Goal: Task Accomplishment & Management: Manage account settings

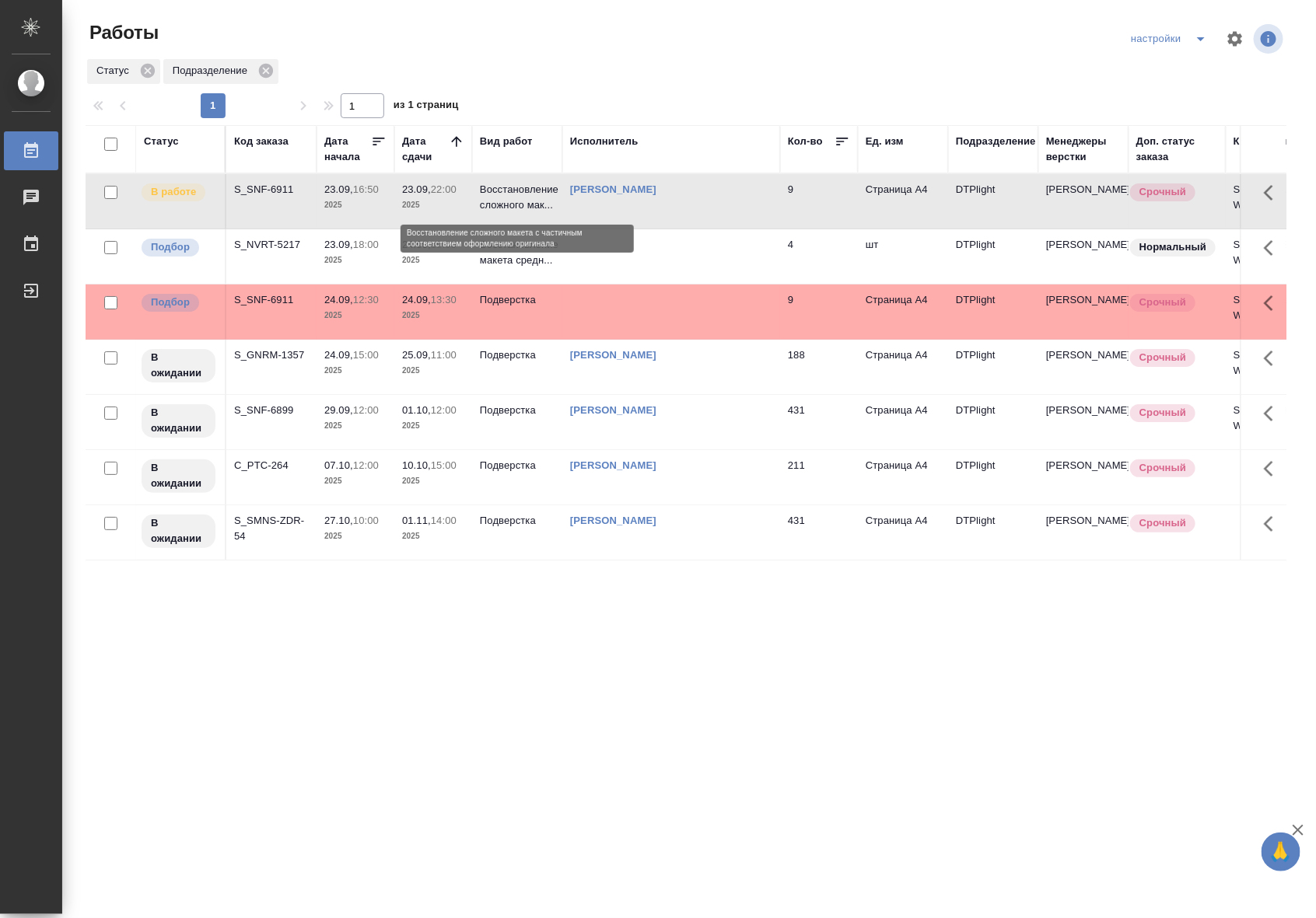
click at [504, 212] on p "Восстановление сложного мак..." at bounding box center [517, 197] width 75 height 31
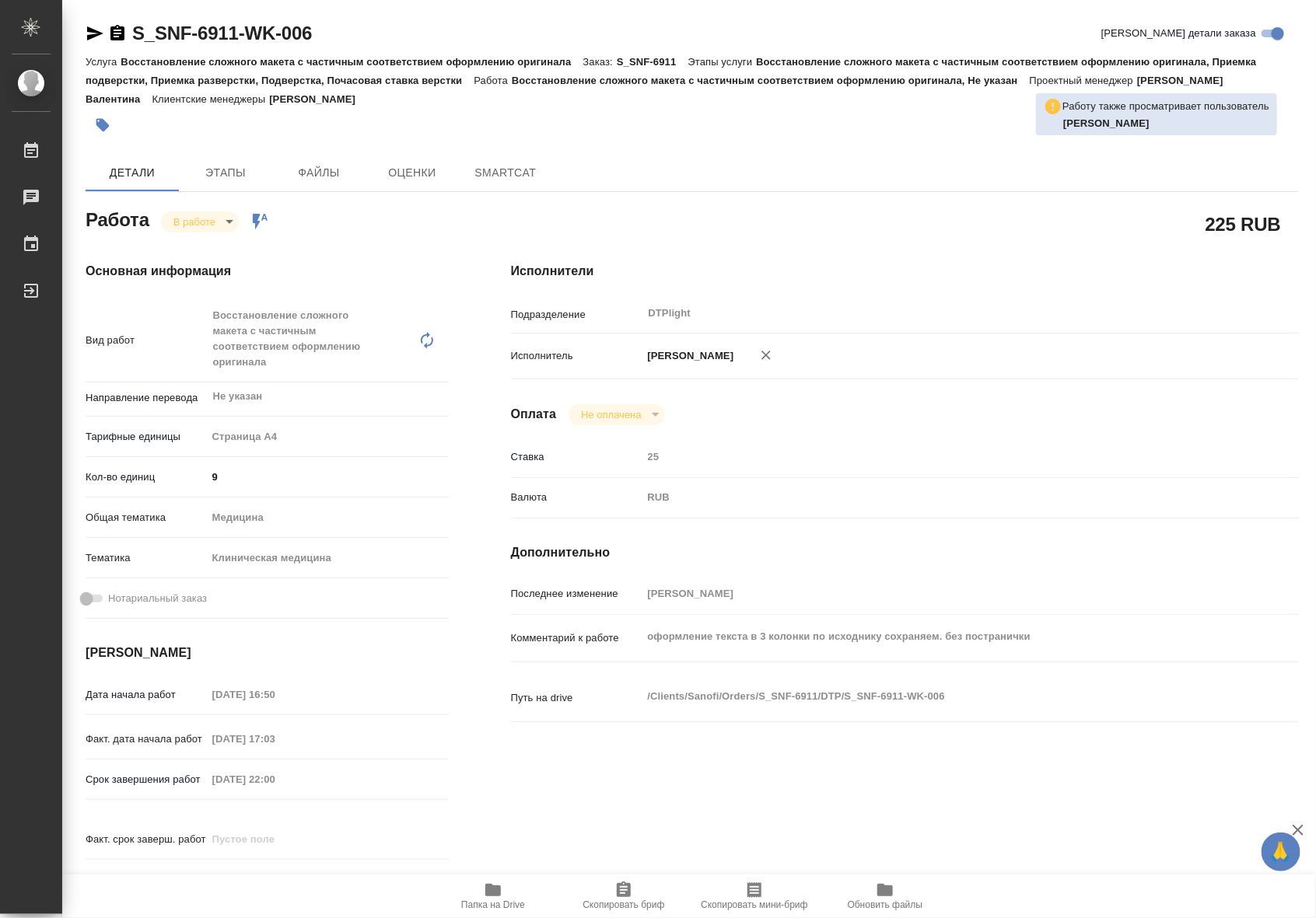
type textarea "x"
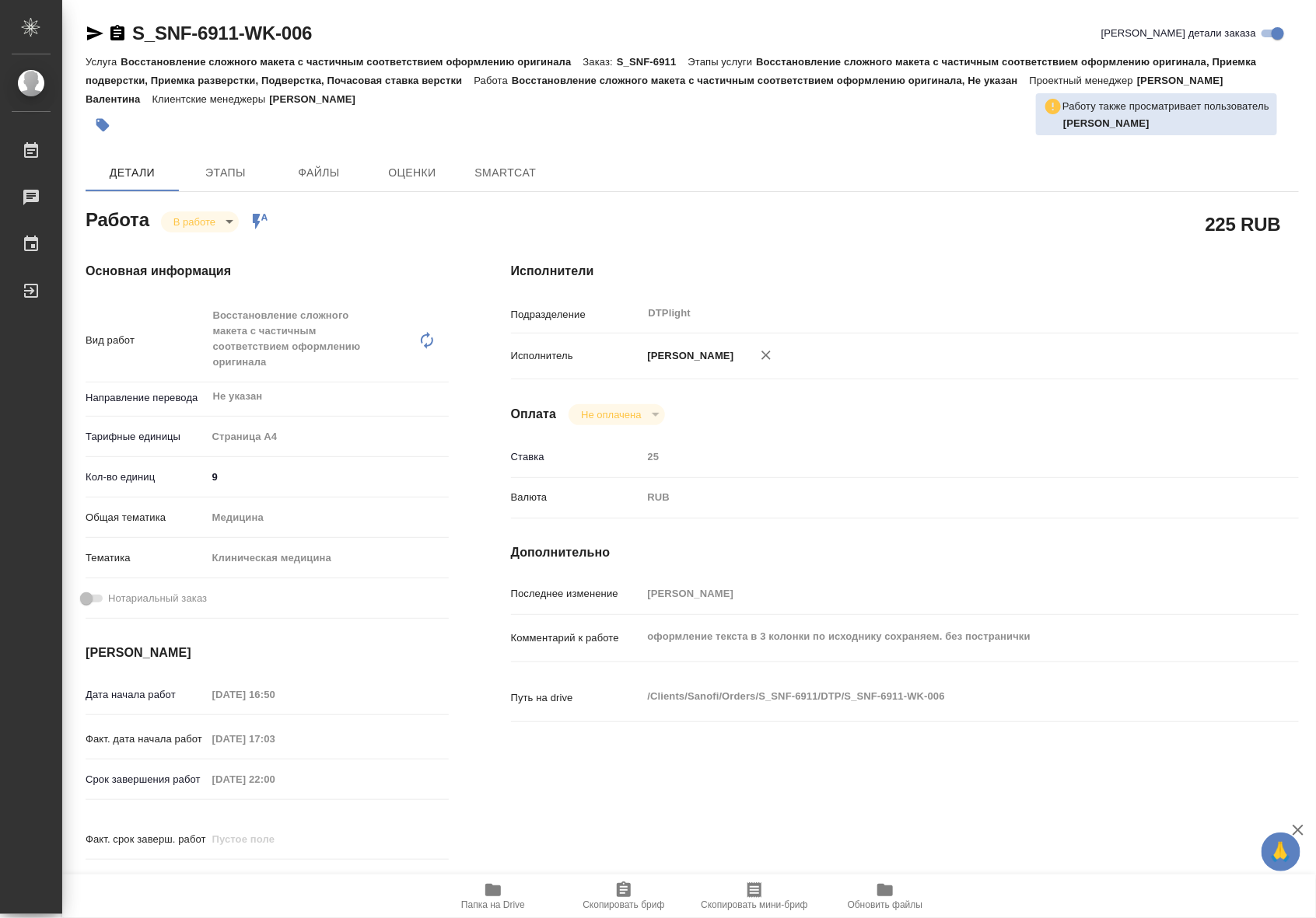
type textarea "x"
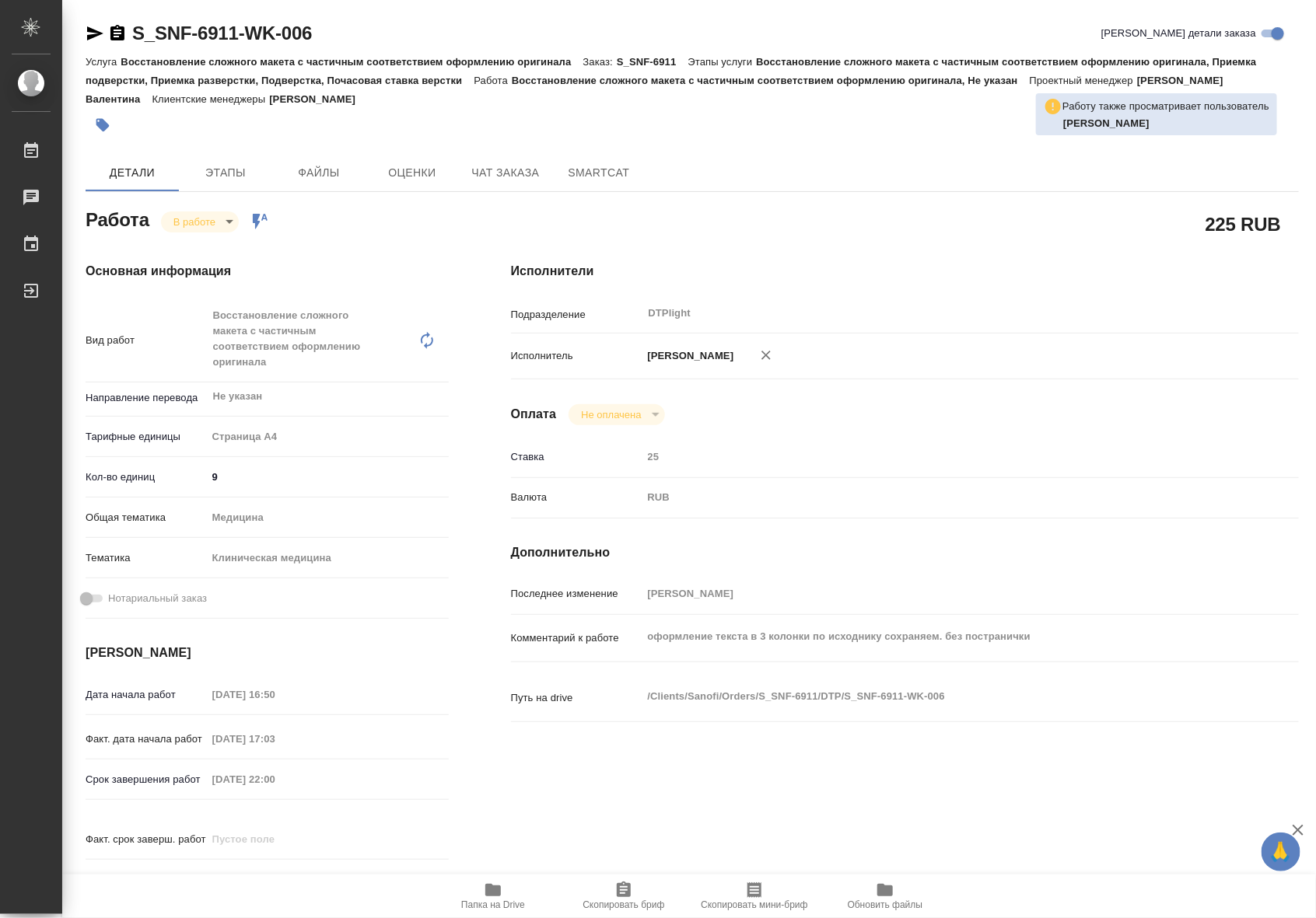
type textarea "x"
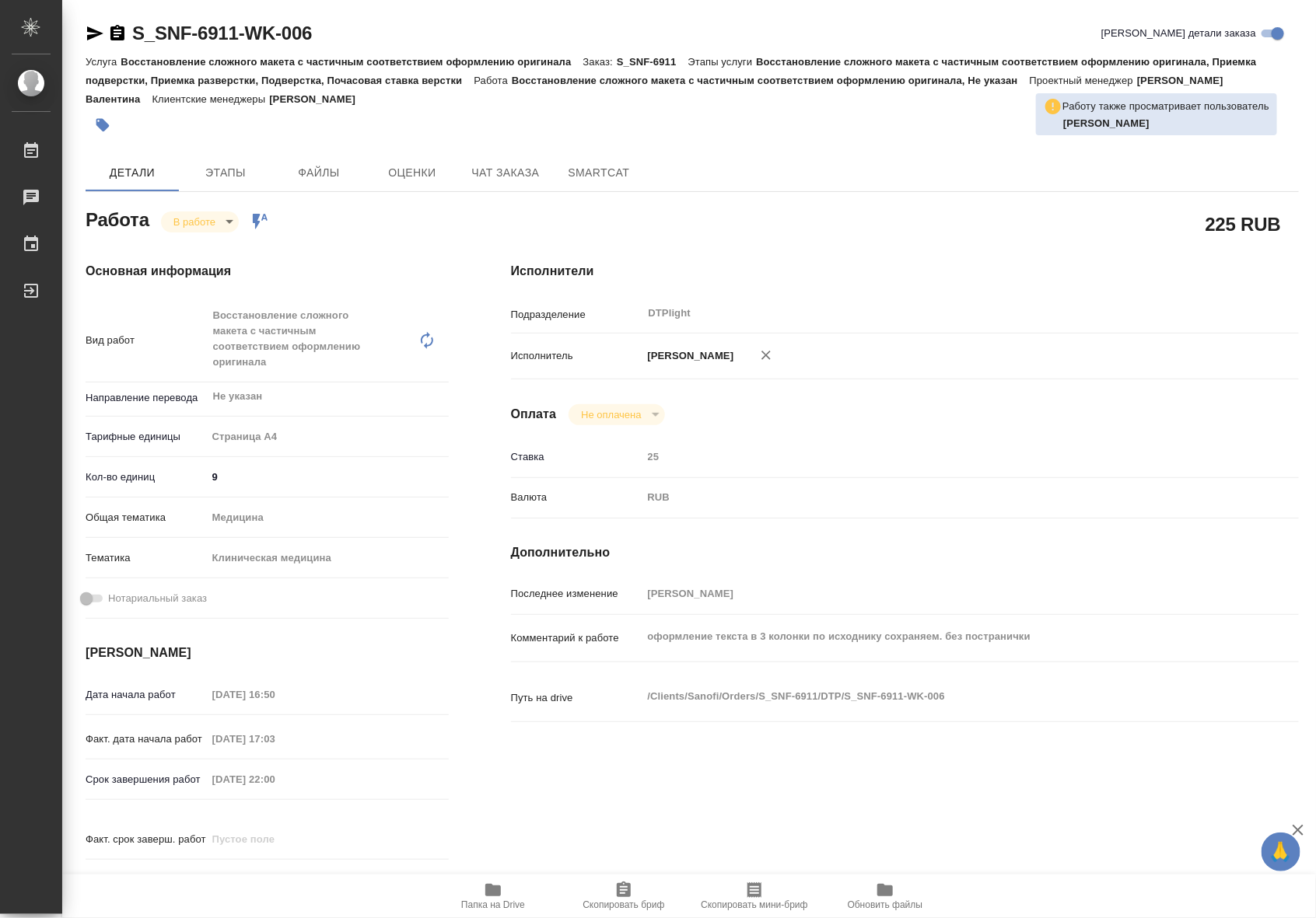
type textarea "x"
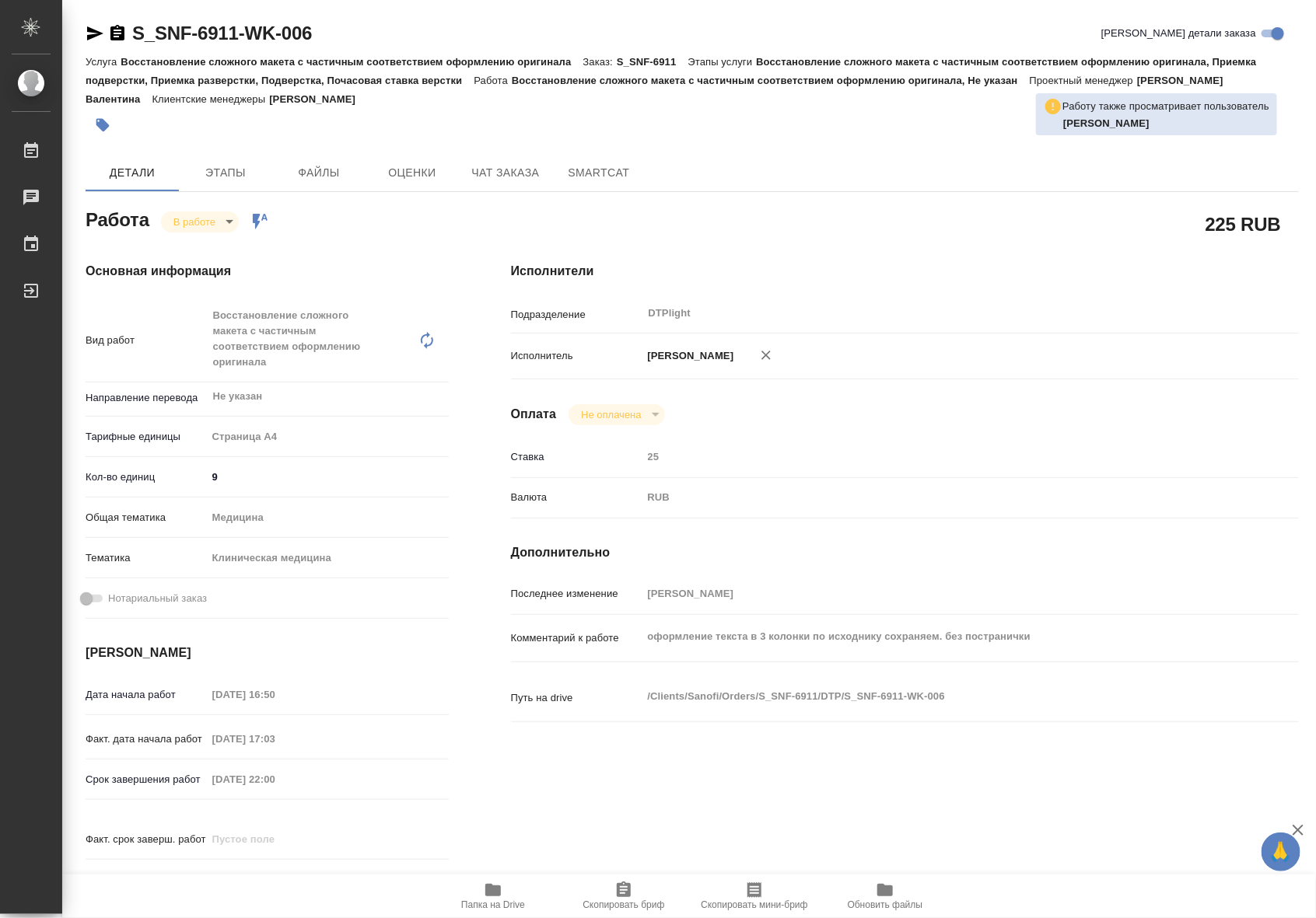
type textarea "x"
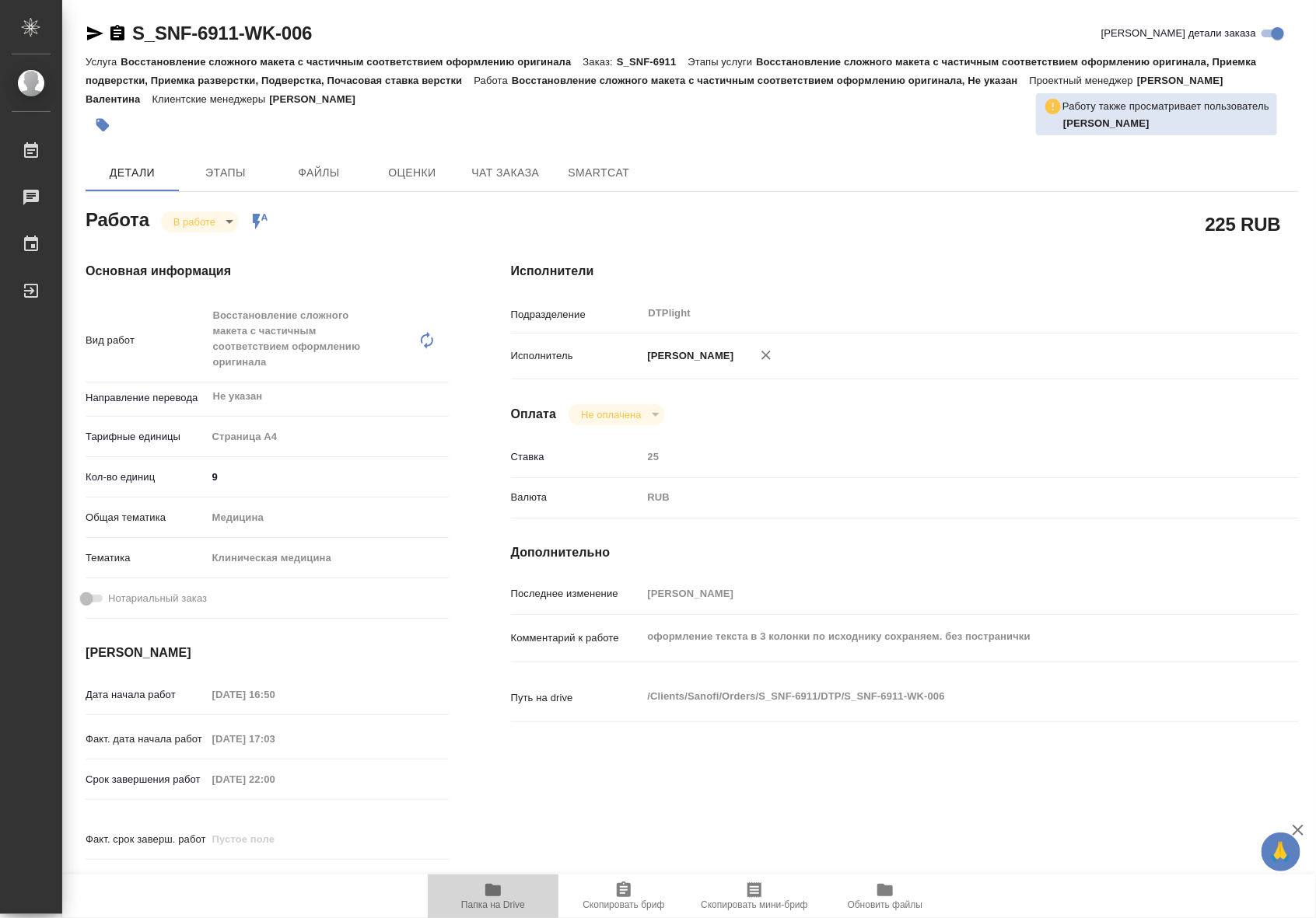
click at [507, 883] on span "Папка на Drive" at bounding box center [493, 895] width 112 height 29
click at [491, 882] on icon "button" at bounding box center [493, 890] width 19 height 19
click at [204, 226] on body "🙏 .cls-1 fill:#fff; AWATERA Riianova Anna Работы 0 Чаты График Выйти S_SNF-6911…" at bounding box center [658, 459] width 1316 height 918
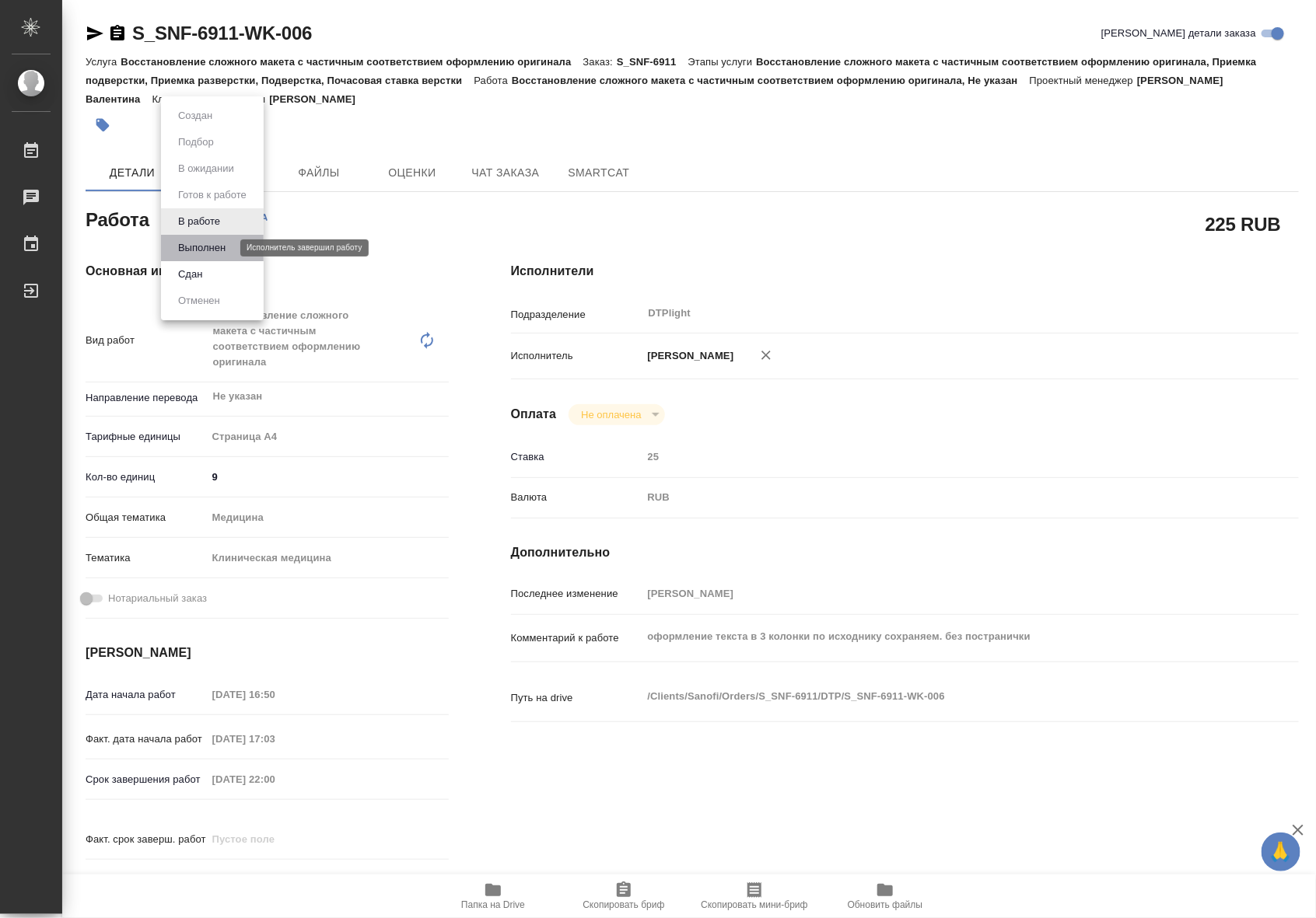
click at [207, 245] on button "Выполнен" at bounding box center [202, 248] width 57 height 17
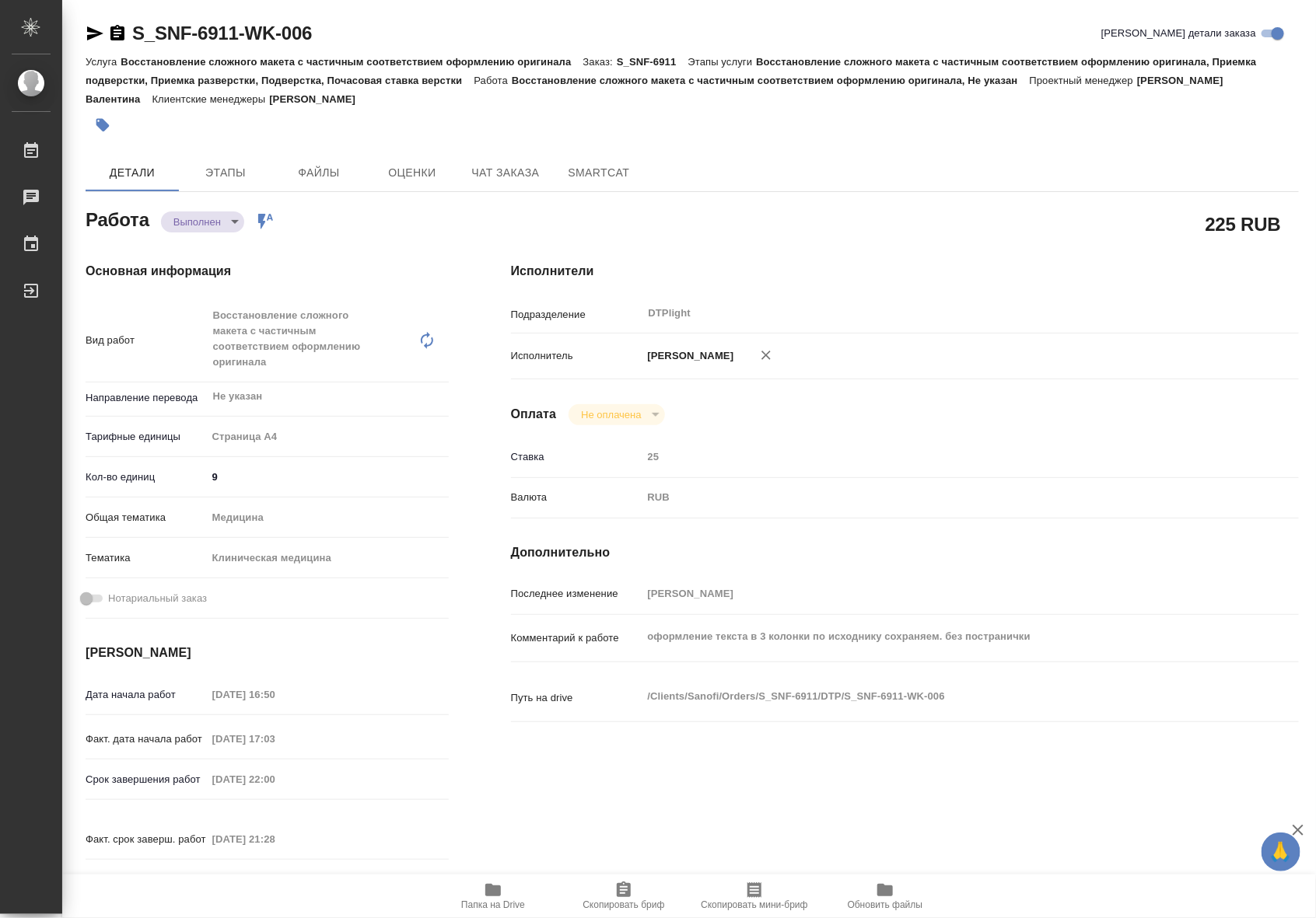
type textarea "x"
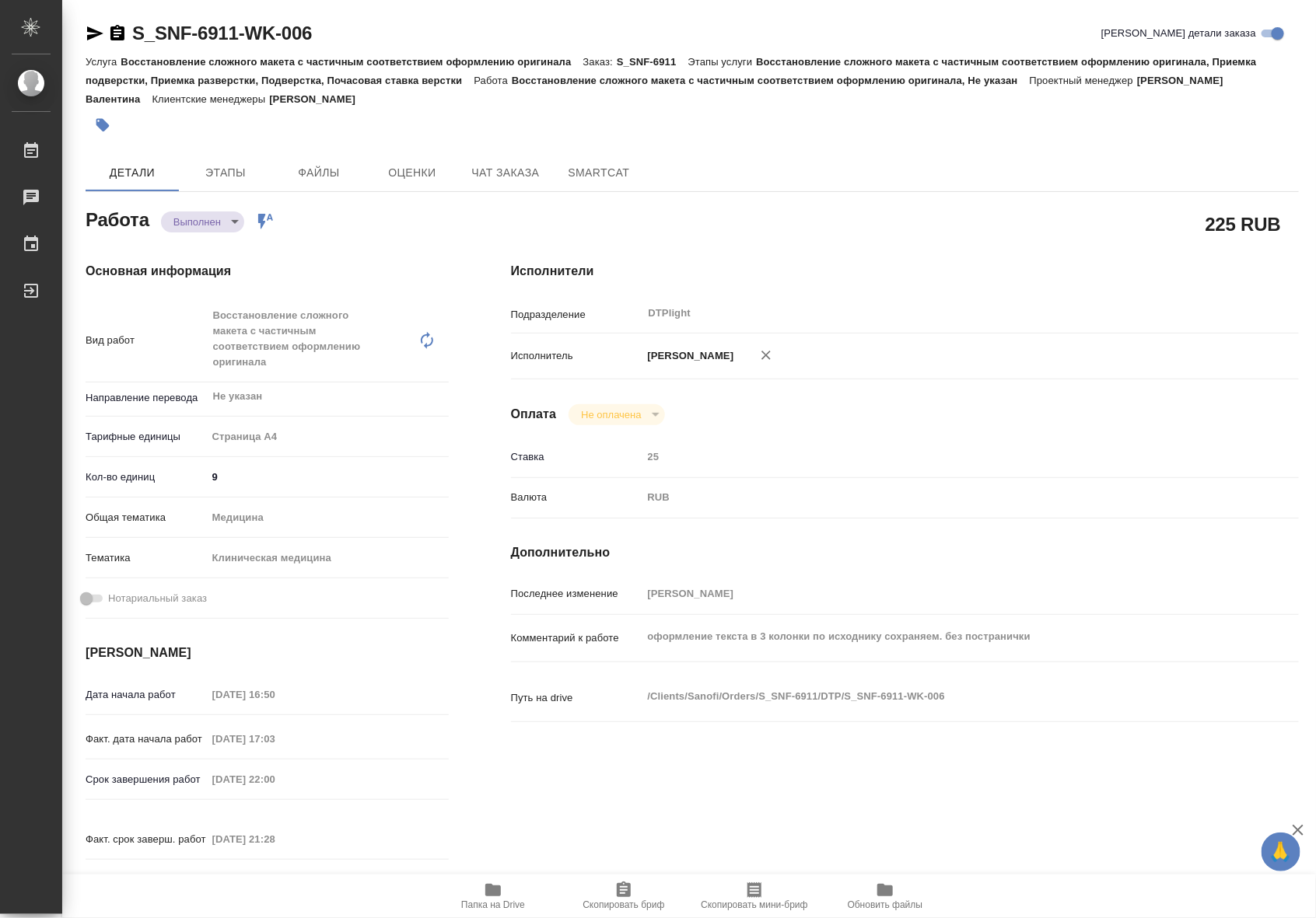
type textarea "x"
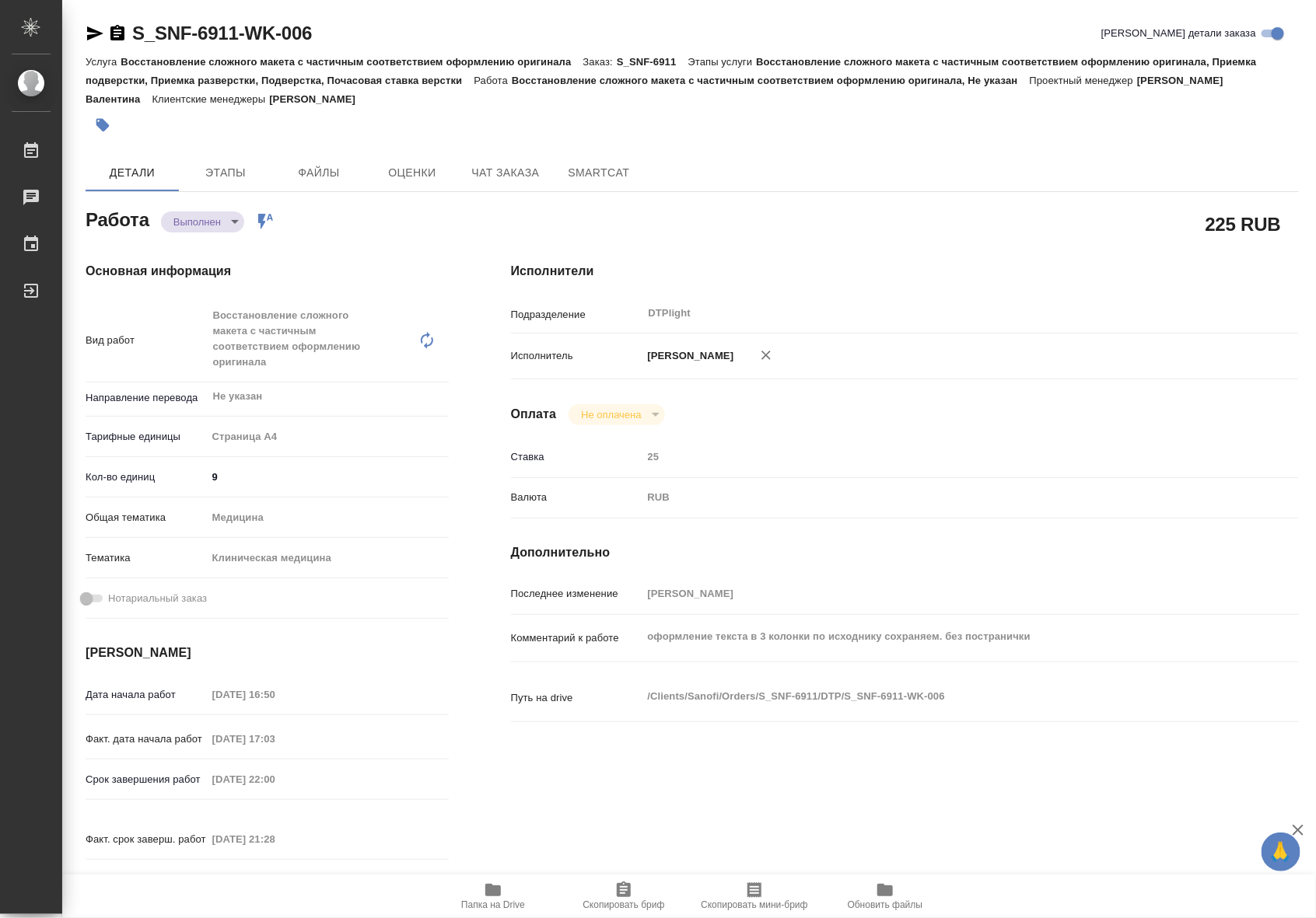
type textarea "x"
